Goal: Information Seeking & Learning: Find specific fact

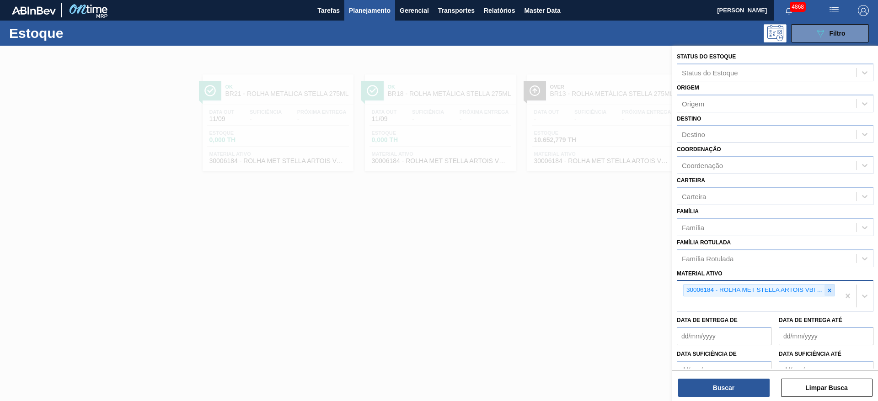
click at [832, 293] on div at bounding box center [829, 290] width 10 height 11
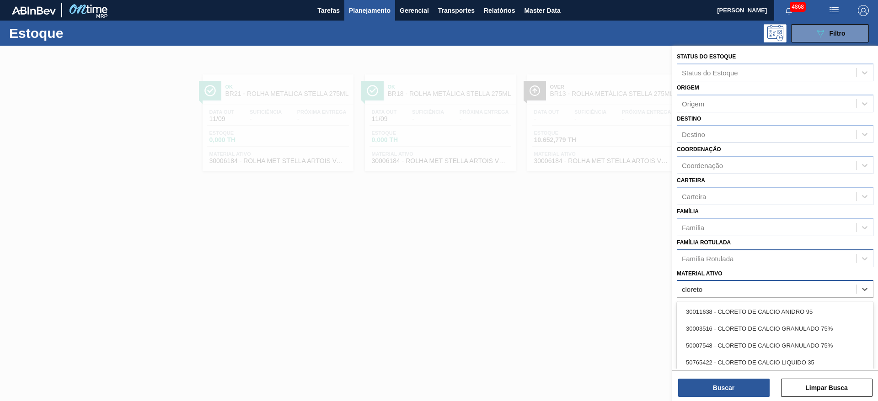
type ativo "cloreto"
click at [741, 256] on div "Família Rotulada" at bounding box center [766, 258] width 179 height 13
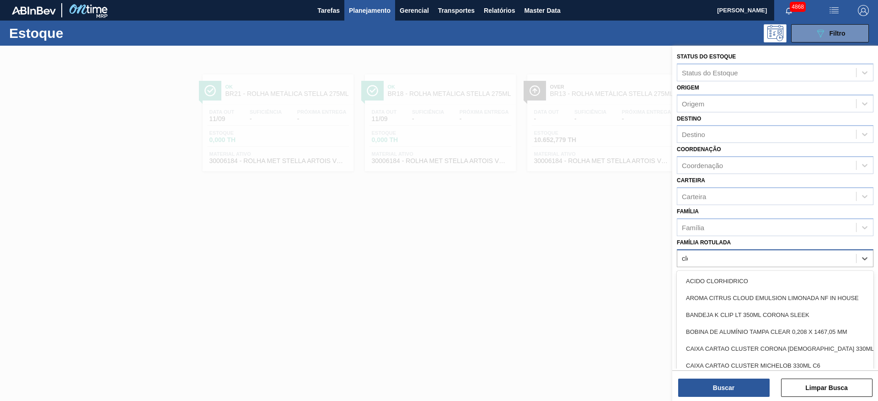
type Rotulada "clore"
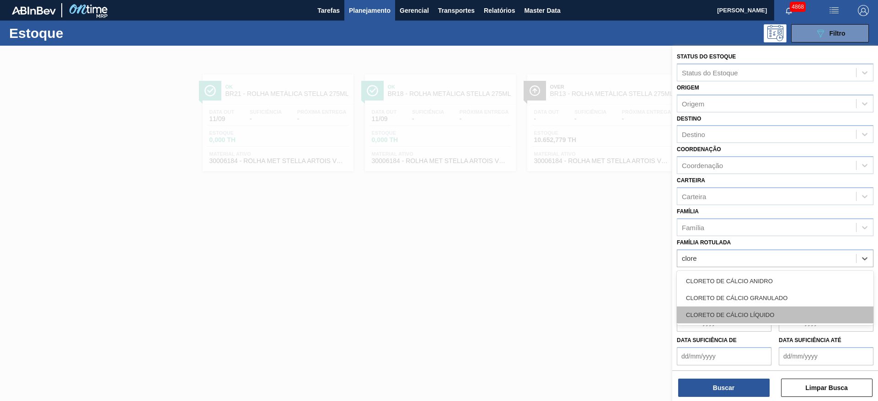
click at [748, 309] on div "CLORETO DE CÁLCIO LÍQUIDO" at bounding box center [775, 315] width 197 height 17
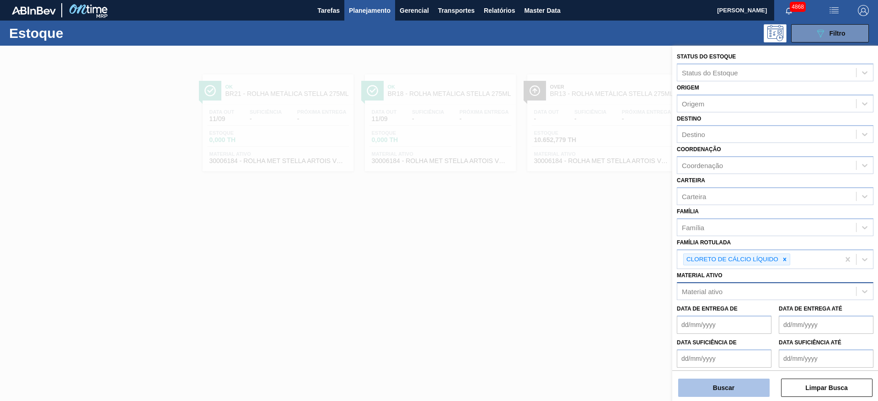
click at [736, 391] on button "Buscar" at bounding box center [723, 388] width 91 height 18
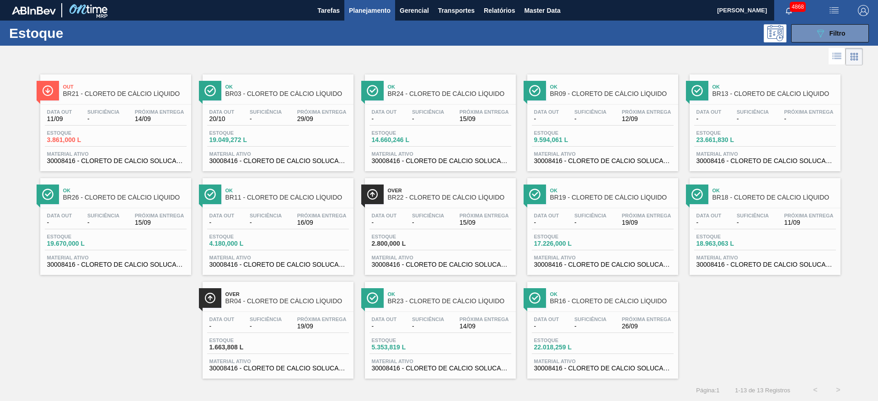
click at [92, 201] on div "Ok BR26 - CLORETO DE CÁLCIO LÍQUIDO" at bounding box center [124, 194] width 123 height 21
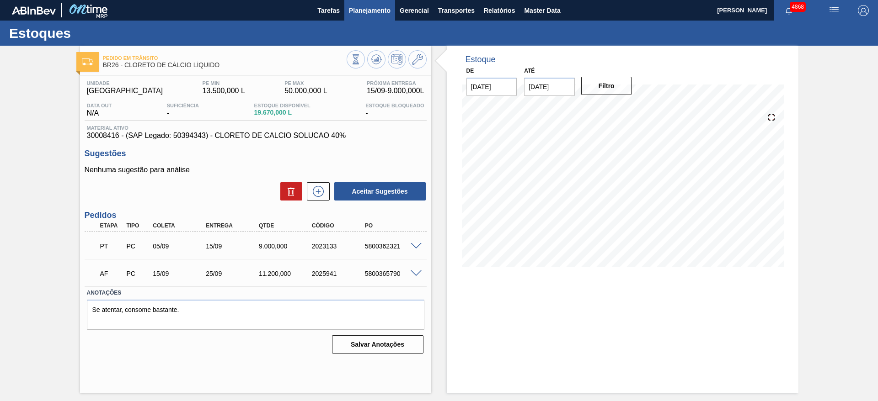
click at [378, 3] on button "Planejamento" at bounding box center [369, 10] width 51 height 21
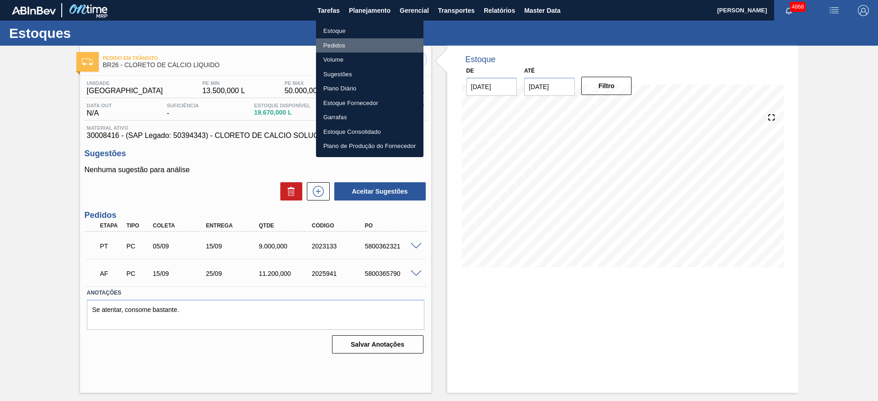
click at [377, 45] on li "Pedidos" at bounding box center [369, 45] width 107 height 15
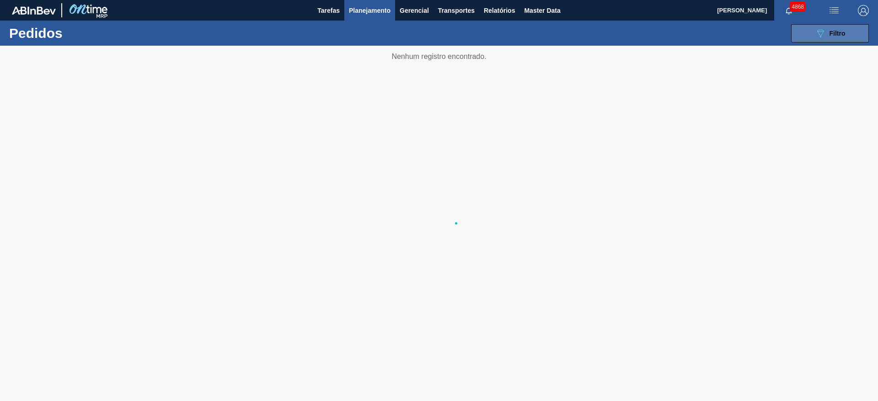
click at [804, 36] on button "089F7B8B-B2A5-4AFE-B5C0-19BA573D28AC Filtro" at bounding box center [830, 33] width 78 height 18
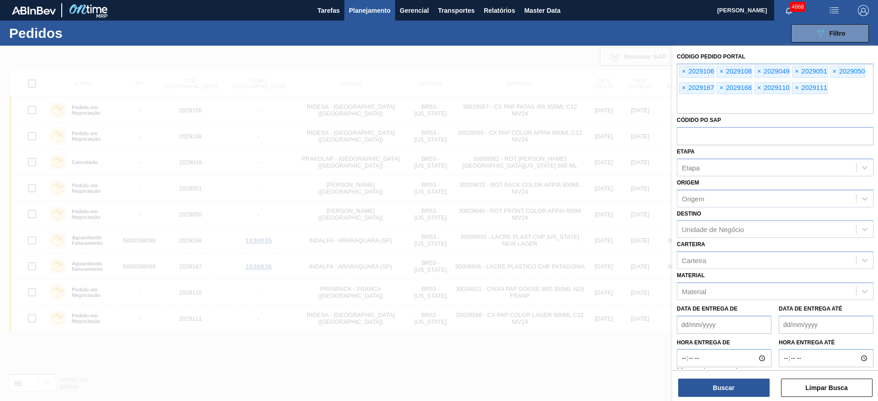
click at [635, 66] on div at bounding box center [439, 246] width 878 height 401
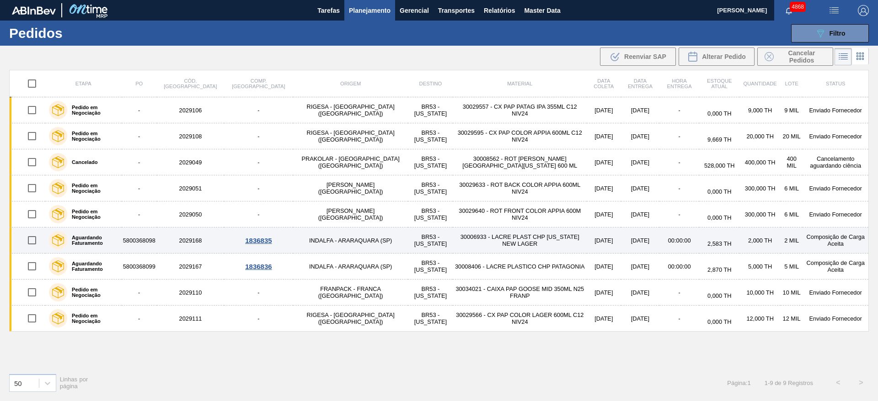
click at [157, 245] on td "5800368098" at bounding box center [139, 241] width 35 height 26
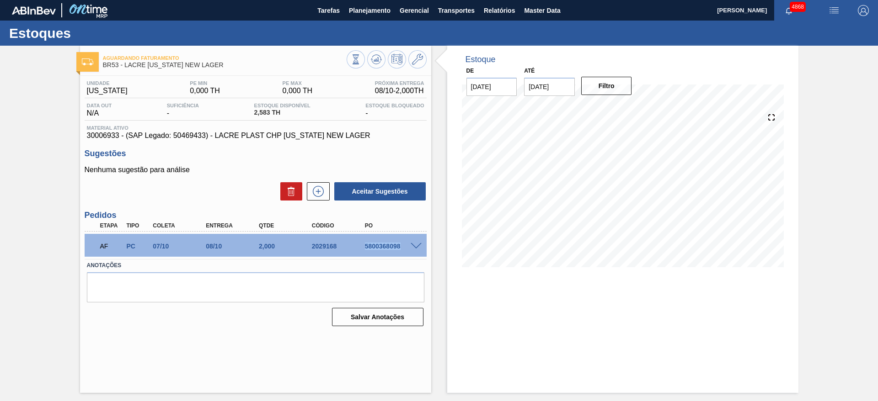
drag, startPoint x: 359, startPoint y: 242, endPoint x: 411, endPoint y: 251, distance: 53.2
click at [411, 251] on div "AF PC 07/10 08/10 2,000 2029168 5800368098" at bounding box center [253, 245] width 318 height 18
copy div "5800368098"
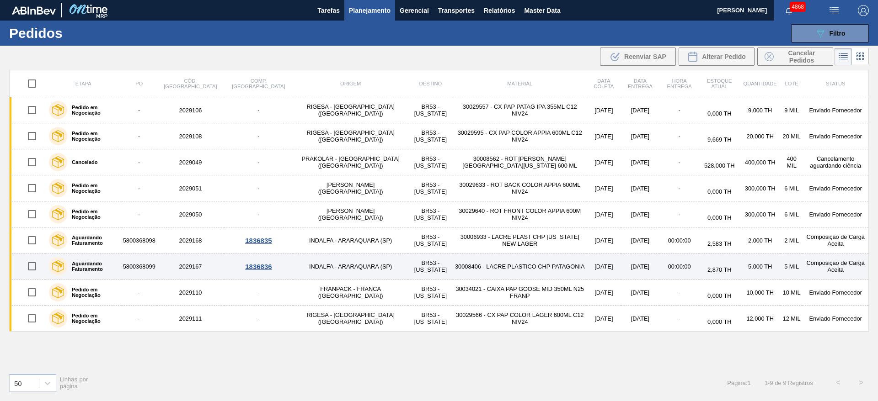
click at [189, 267] on td "2029167" at bounding box center [190, 267] width 67 height 26
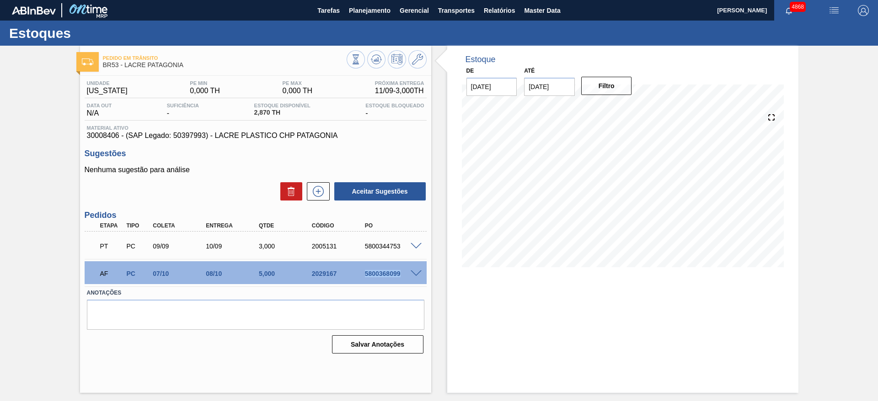
drag, startPoint x: 359, startPoint y: 277, endPoint x: 411, endPoint y: 280, distance: 51.7
click at [411, 280] on div "AF PC 07/10 08/10 5,000 2029167 5800368099" at bounding box center [253, 273] width 318 height 18
copy div "5800368099"
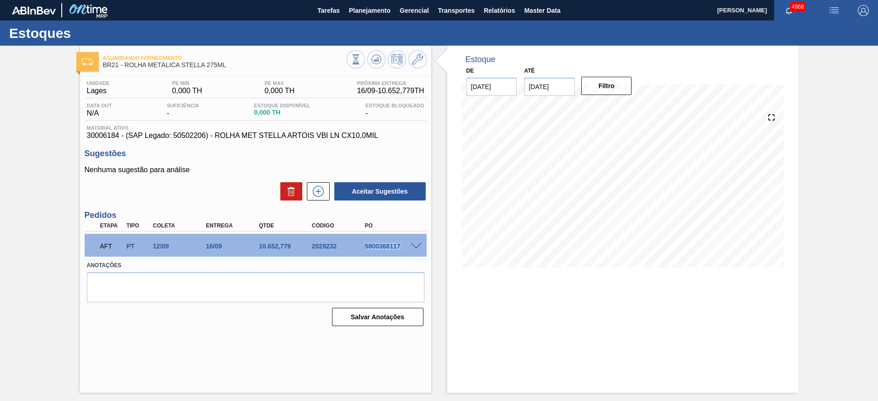
drag, startPoint x: 355, startPoint y: 248, endPoint x: 401, endPoint y: 246, distance: 45.8
click at [401, 246] on div "AFT PT 12/09 16/09 10.652,[PHONE_NUMBER] 5800368117" at bounding box center [253, 245] width 318 height 18
copy div "5800368117"
